Goal: Transaction & Acquisition: Book appointment/travel/reservation

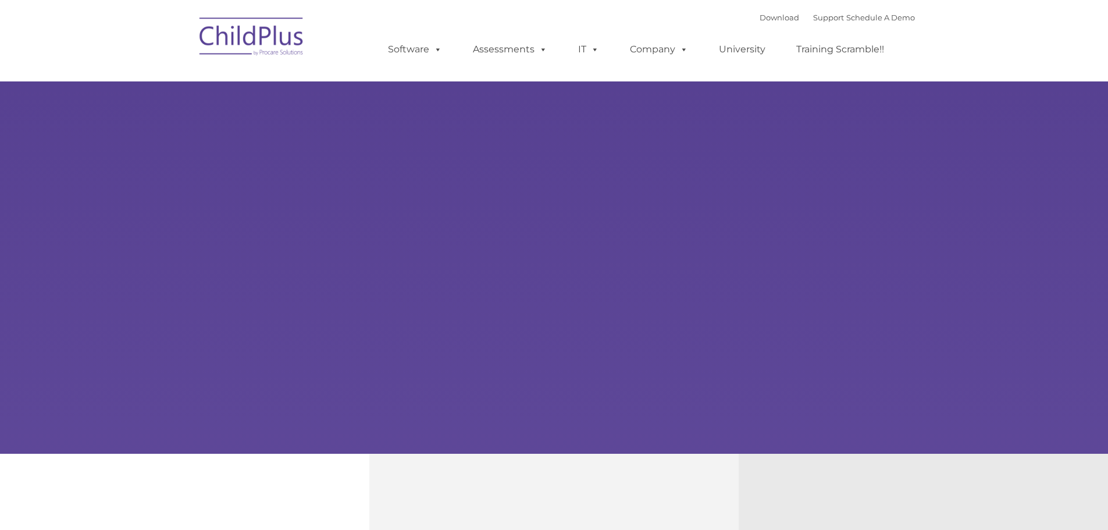
type input ""
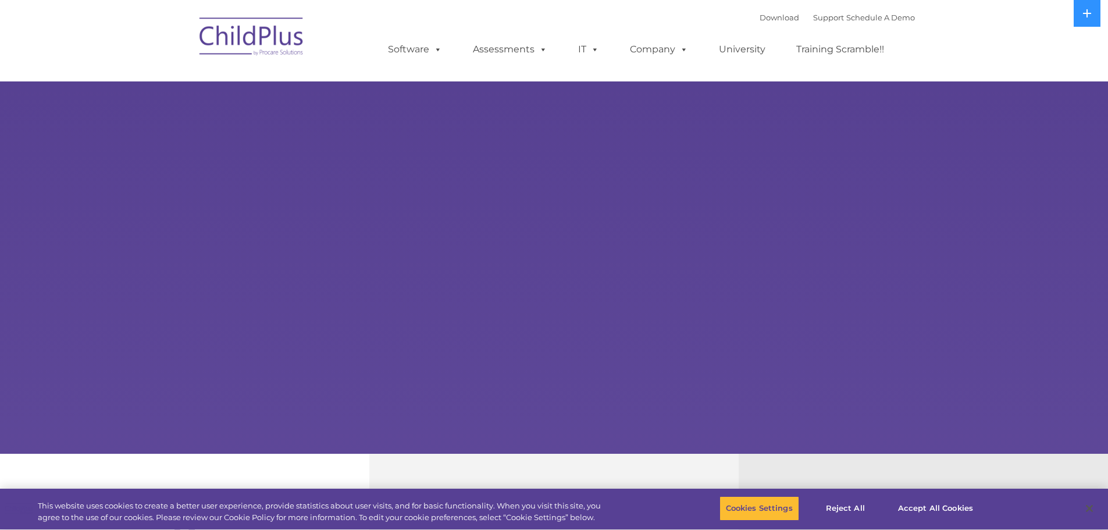
select select "MEDIUM"
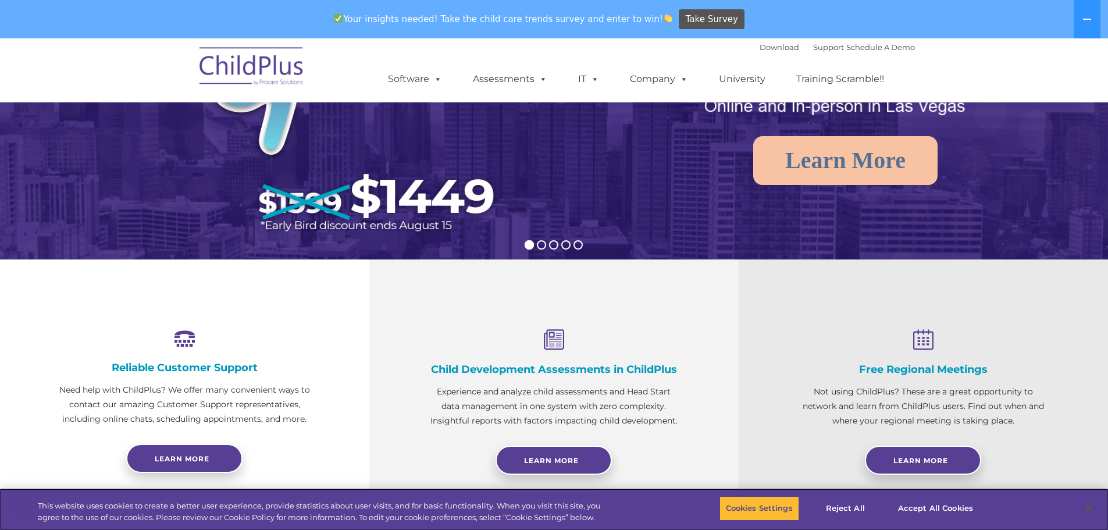
scroll to position [234, 0]
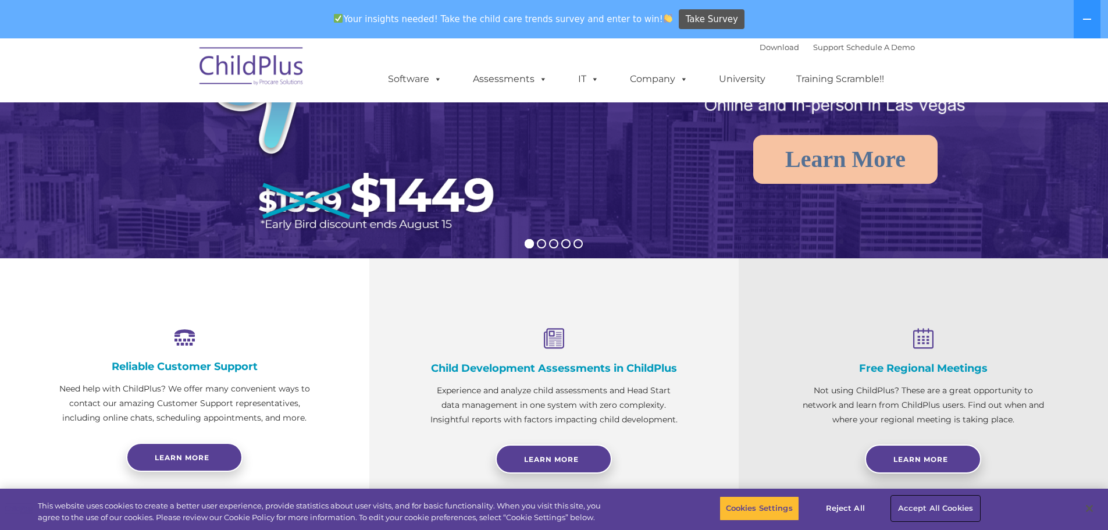
click at [911, 503] on button "Accept All Cookies" at bounding box center [936, 508] width 88 height 24
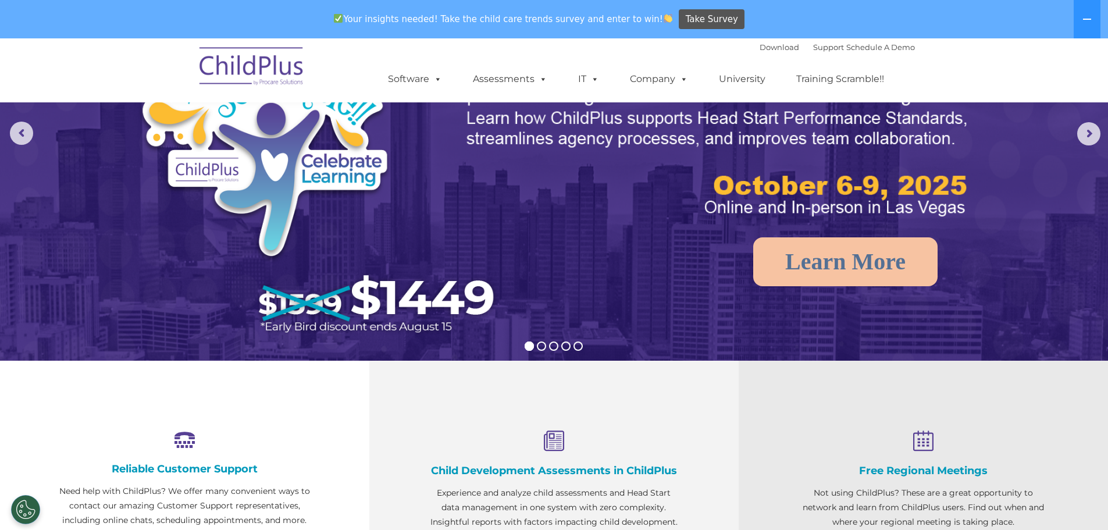
scroll to position [0, 0]
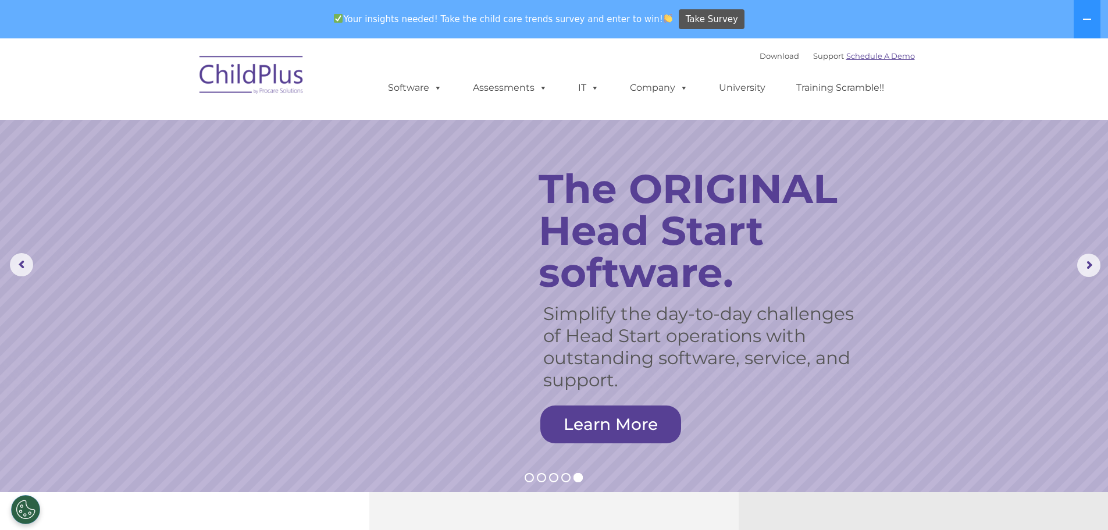
click at [856, 52] on link "Schedule A Demo" at bounding box center [881, 55] width 69 height 9
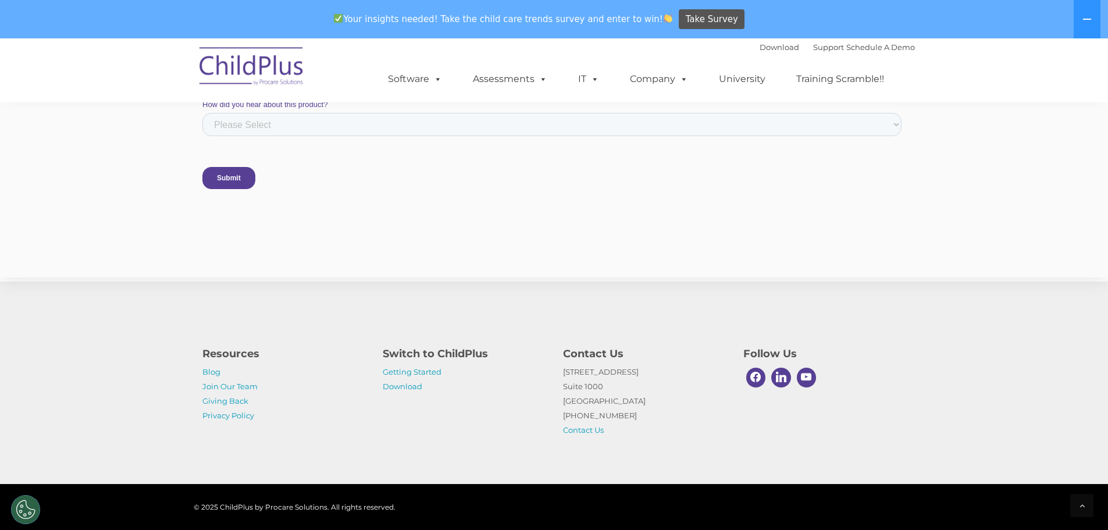
scroll to position [975, 0]
